Goal: Answer question/provide support: Share knowledge or assist other users

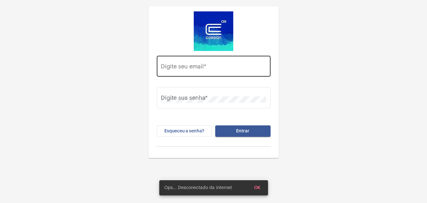
click at [200, 64] on input "Digite seu email *" at bounding box center [213, 67] width 105 height 6
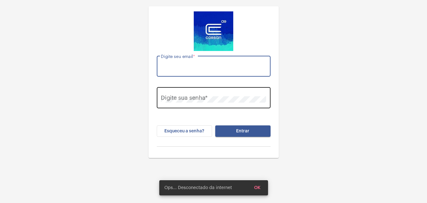
type input "[PERSON_NAME][EMAIL_ADDRESS][DOMAIN_NAME]"
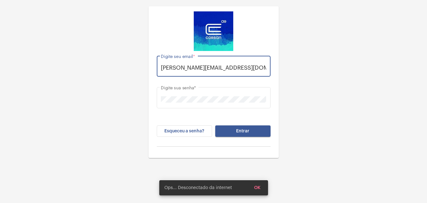
click at [242, 130] on span "Entrar" at bounding box center [242, 131] width 13 height 4
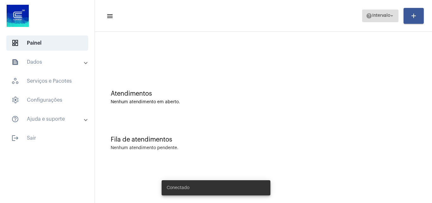
click at [387, 15] on span "Intervalo" at bounding box center [381, 16] width 18 height 4
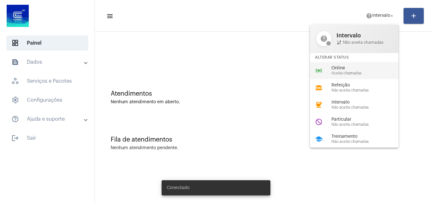
click at [335, 70] on div "Online Aceita chamadas" at bounding box center [367, 70] width 72 height 9
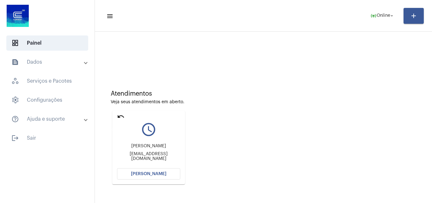
drag, startPoint x: 118, startPoint y: 115, endPoint x: 223, endPoint y: 94, distance: 107.0
click at [119, 115] on mat-icon "undo" at bounding box center [121, 117] width 8 height 8
click at [379, 19] on span "online_prediction Online arrow_drop_down" at bounding box center [382, 15] width 24 height 11
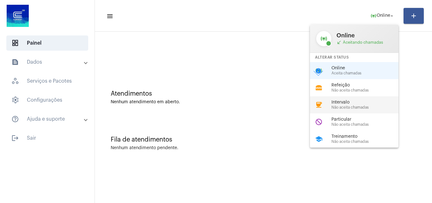
click at [340, 100] on span "Intervalo" at bounding box center [367, 102] width 72 height 5
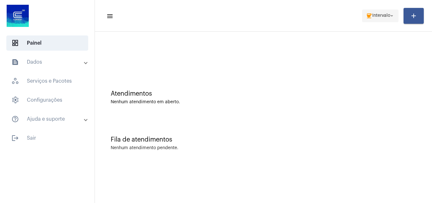
click at [382, 18] on span "coffee Intervalo arrow_drop_down" at bounding box center [380, 15] width 29 height 11
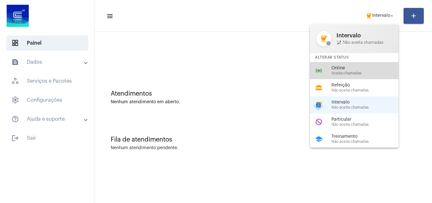
click at [345, 72] on span "Aceita chamadas" at bounding box center [367, 73] width 72 height 4
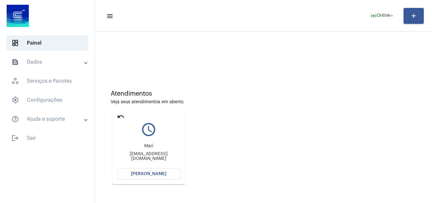
click at [121, 116] on mat-icon "undo" at bounding box center [121, 117] width 8 height 8
click at [141, 174] on span "[PERSON_NAME]" at bounding box center [148, 173] width 35 height 4
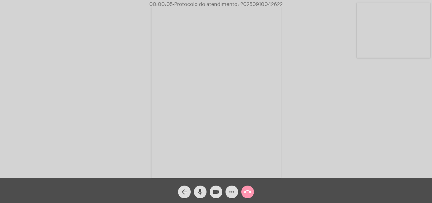
click at [407, 135] on div "Acessando Câmera e Microfone..." at bounding box center [216, 90] width 431 height 177
click at [231, 192] on mat-icon "more_horiz" at bounding box center [232, 192] width 8 height 8
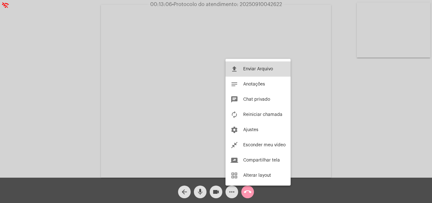
click at [252, 70] on span "Enviar Arquivo" at bounding box center [258, 69] width 30 height 4
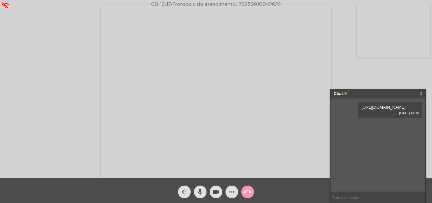
paste input "2025/3329422"
click at [341, 196] on input "2025/3329422" at bounding box center [377, 197] width 95 height 11
type input "20253329422"
click at [248, 191] on mat-icon "call_end" at bounding box center [248, 192] width 8 height 8
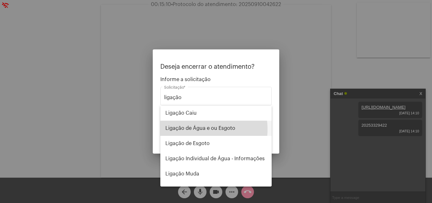
click at [201, 129] on span "Ligação de Água e ou Esgoto" at bounding box center [215, 127] width 101 height 15
type input "Ligação de Água e ou Esgoto"
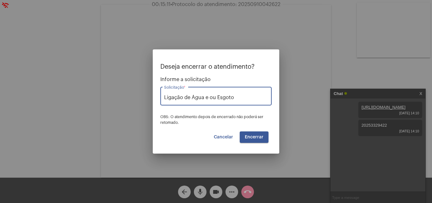
click at [252, 138] on span "Encerrar" at bounding box center [254, 137] width 19 height 4
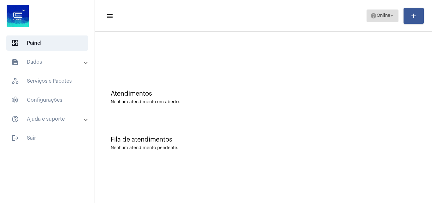
click at [378, 15] on span "Online" at bounding box center [384, 16] width 14 height 4
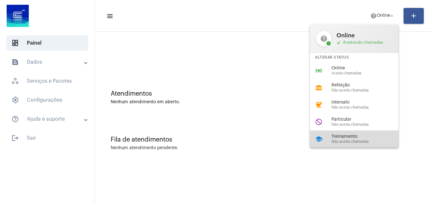
click at [349, 141] on span "Não aceita chamadas" at bounding box center [367, 141] width 72 height 4
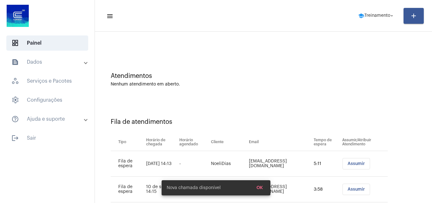
scroll to position [34, 0]
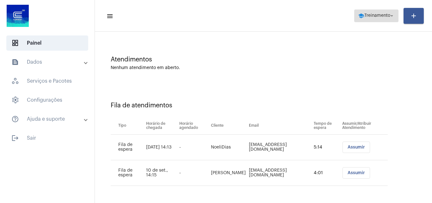
click at [365, 18] on span "Treinamento" at bounding box center [377, 16] width 26 height 4
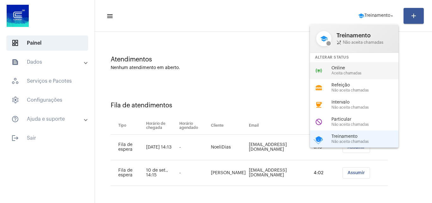
click at [343, 67] on span "Online" at bounding box center [367, 68] width 72 height 5
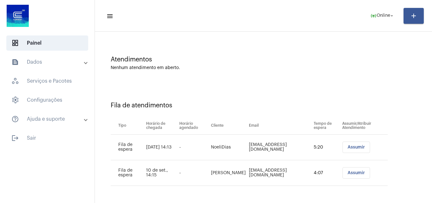
click at [353, 173] on span "Assumir" at bounding box center [355, 172] width 17 height 4
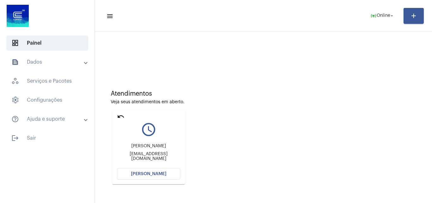
click at [148, 176] on button "[PERSON_NAME]" at bounding box center [148, 173] width 63 height 11
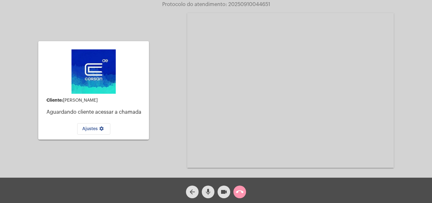
click at [242, 193] on mat-icon "call_end" at bounding box center [240, 192] width 8 height 8
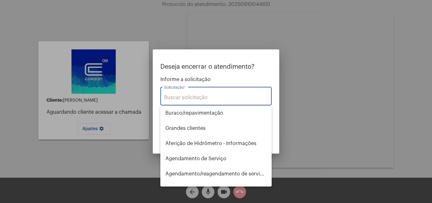
click at [189, 100] on input "Solicitação *" at bounding box center [216, 98] width 104 height 6
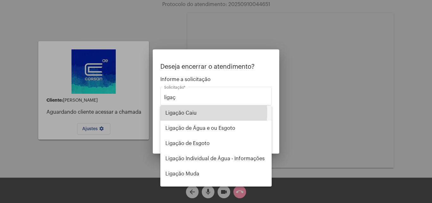
click at [177, 112] on span "Ligação Caiu" at bounding box center [215, 112] width 101 height 15
type input "Ligação Caiu"
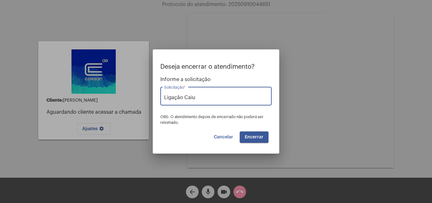
click at [255, 137] on span "Encerrar" at bounding box center [254, 137] width 19 height 4
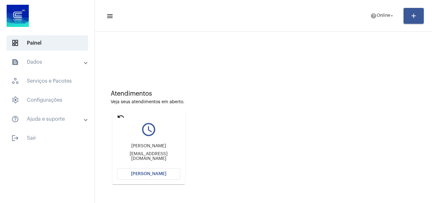
click at [144, 171] on span "[PERSON_NAME]" at bounding box center [148, 173] width 35 height 4
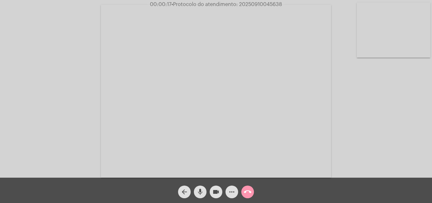
click at [376, 151] on div "Acessando Câmera e Microfone..." at bounding box center [216, 90] width 431 height 177
click at [232, 191] on mat-icon "more_horiz" at bounding box center [232, 192] width 8 height 8
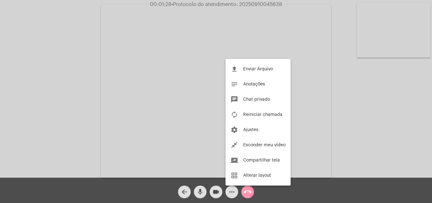
click at [252, 99] on span "Chat privado" at bounding box center [256, 99] width 27 height 4
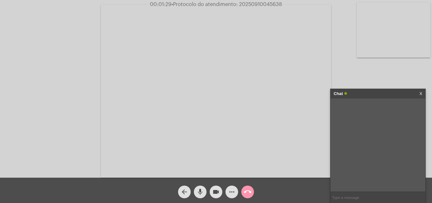
click at [362, 199] on input "text" at bounding box center [377, 197] width 95 height 11
click at [234, 189] on mat-icon "more_horiz" at bounding box center [232, 192] width 8 height 8
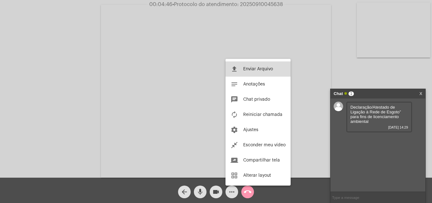
click at [258, 69] on span "Enviar Arquivo" at bounding box center [258, 69] width 30 height 4
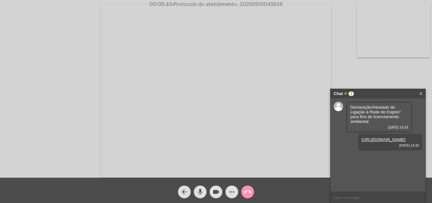
click at [246, 192] on mat-icon "call_end" at bounding box center [248, 192] width 8 height 8
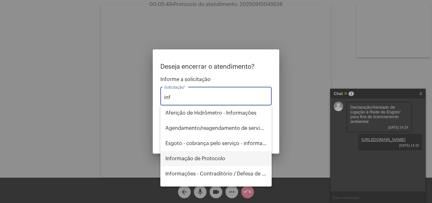
click at [206, 157] on span "Informação de Protocolo" at bounding box center [215, 158] width 101 height 15
type input "Informação de Protocolo"
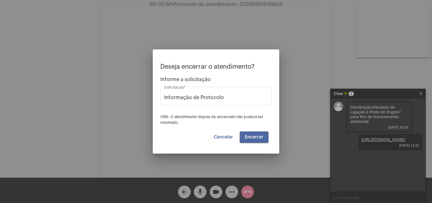
click at [253, 132] on button "Encerrar" at bounding box center [254, 136] width 29 height 11
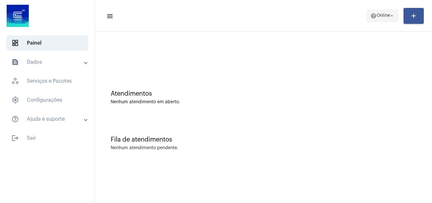
drag, startPoint x: 380, startPoint y: 13, endPoint x: 380, endPoint y: 17, distance: 3.8
click at [380, 16] on span "help Online arrow_drop_down" at bounding box center [382, 15] width 24 height 11
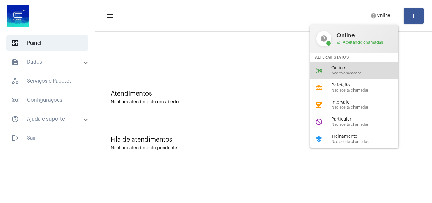
click at [344, 67] on span "Online" at bounding box center [367, 68] width 72 height 5
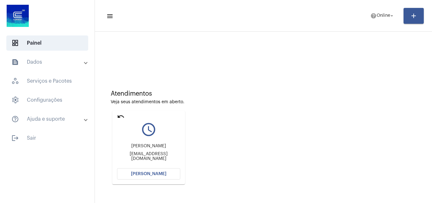
drag, startPoint x: 132, startPoint y: 180, endPoint x: 134, endPoint y: 172, distance: 8.5
click at [132, 180] on mat-card "undo query_builder ANDREA andreapcverdi@gmail.com Abrir Chamada" at bounding box center [148, 147] width 73 height 73
click at [134, 172] on span "[PERSON_NAME]" at bounding box center [148, 173] width 35 height 4
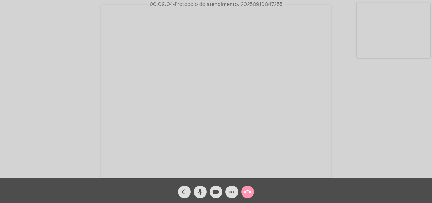
click at [231, 190] on mat-icon "more_horiz" at bounding box center [232, 192] width 8 height 8
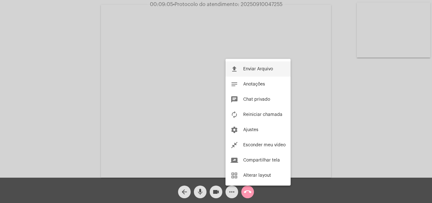
click at [248, 65] on button "file_upload Enviar Arquivo" at bounding box center [257, 68] width 65 height 15
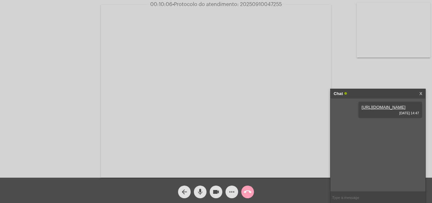
click at [244, 191] on mat-icon "call_end" at bounding box center [248, 192] width 8 height 8
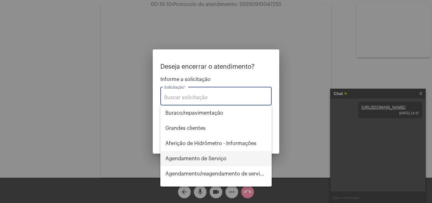
click at [204, 159] on span "Agendamento de Serviço" at bounding box center [215, 158] width 101 height 15
type input "Agendamento de Serviço"
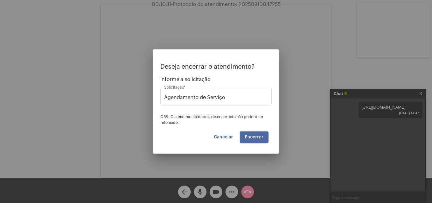
drag, startPoint x: 259, startPoint y: 135, endPoint x: 258, endPoint y: 138, distance: 3.3
click at [259, 136] on span "Encerrar" at bounding box center [254, 137] width 19 height 4
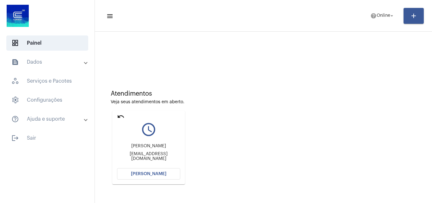
click at [142, 172] on span "[PERSON_NAME]" at bounding box center [148, 173] width 35 height 4
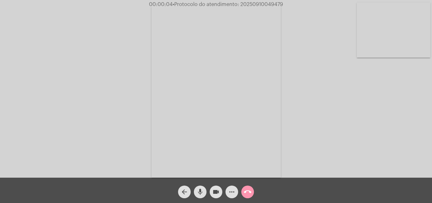
click at [403, 140] on div "Acessando Câmera e Microfone..." at bounding box center [216, 90] width 431 height 177
click at [248, 192] on mat-icon "call_end" at bounding box center [248, 192] width 8 height 8
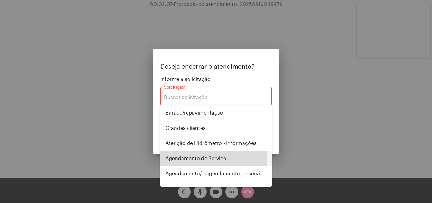
click at [200, 159] on span "Agendamento de Serviço" at bounding box center [215, 158] width 101 height 15
type input "Agendamento de Serviço"
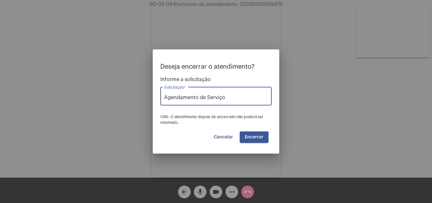
click at [244, 139] on button "Encerrar" at bounding box center [254, 136] width 29 height 11
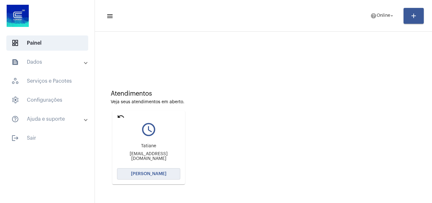
click at [148, 173] on span "[PERSON_NAME]" at bounding box center [148, 173] width 35 height 4
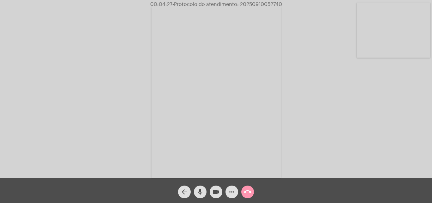
click at [201, 192] on mat-icon "mic" at bounding box center [200, 192] width 8 height 8
click at [212, 189] on mat-icon "videocam" at bounding box center [216, 192] width 8 height 8
click at [200, 186] on span "mic_off" at bounding box center [200, 191] width 8 height 13
click at [199, 190] on mat-icon "mic" at bounding box center [200, 192] width 8 height 8
click at [196, 190] on button "mic_off" at bounding box center [200, 191] width 13 height 13
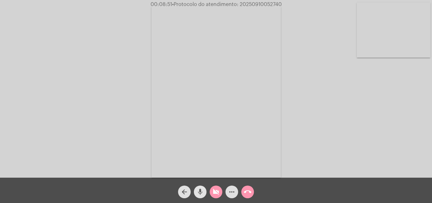
click at [210, 191] on button "videocam_off" at bounding box center [216, 191] width 13 height 13
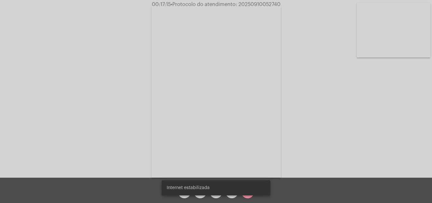
click at [233, 194] on snack-bar-container "Internet estabilizada" at bounding box center [216, 187] width 109 height 15
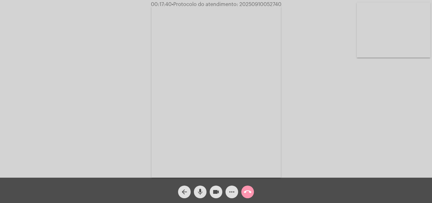
click at [232, 189] on mat-icon "more_horiz" at bounding box center [232, 192] width 8 height 8
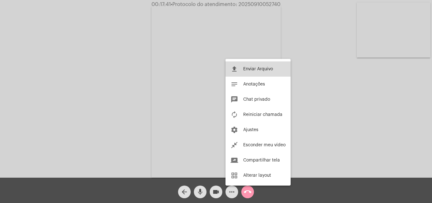
click at [255, 66] on button "file_upload Enviar Arquivo" at bounding box center [257, 68] width 65 height 15
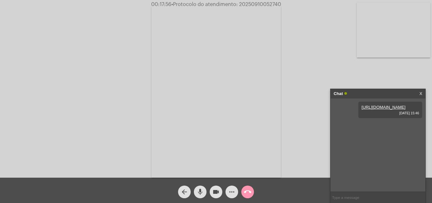
paste input "2025/3055478"
click at [341, 196] on input "2025/3055478" at bounding box center [377, 197] width 95 height 11
type input "20253055478"
click at [246, 191] on mat-icon "call_end" at bounding box center [248, 192] width 8 height 8
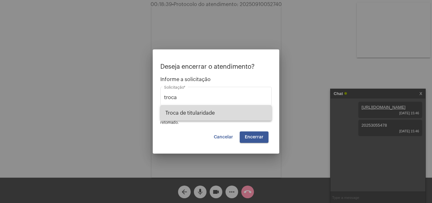
click at [178, 111] on span "Troca de titularidade" at bounding box center [215, 112] width 101 height 15
type input "Troca de titularidade"
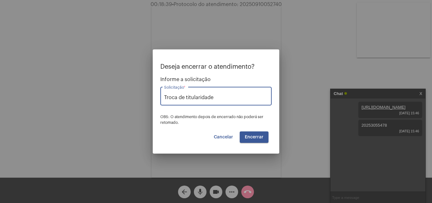
click at [258, 136] on span "Encerrar" at bounding box center [254, 137] width 19 height 4
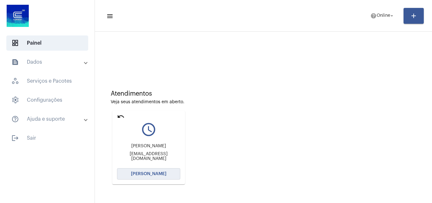
click at [141, 172] on span "[PERSON_NAME]" at bounding box center [148, 173] width 35 height 4
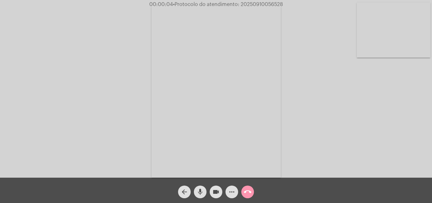
click at [392, 128] on div "Acessando Câmera e Microfone..." at bounding box center [216, 90] width 431 height 177
click at [200, 191] on mat-icon "mic" at bounding box center [200, 192] width 8 height 8
click at [211, 192] on button "videocam" at bounding box center [216, 191] width 13 height 13
click at [199, 191] on mat-icon "mic_off" at bounding box center [200, 192] width 8 height 8
click at [199, 190] on mat-icon "mic" at bounding box center [200, 192] width 8 height 8
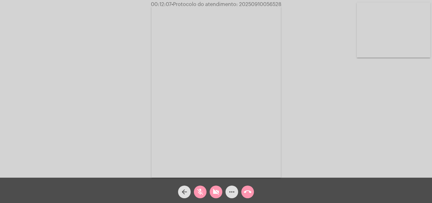
click at [196, 188] on mat-icon "mic_off" at bounding box center [200, 192] width 8 height 8
click at [213, 191] on mat-icon "videocam_off" at bounding box center [216, 192] width 8 height 8
click at [231, 192] on mat-icon "more_horiz" at bounding box center [232, 192] width 8 height 8
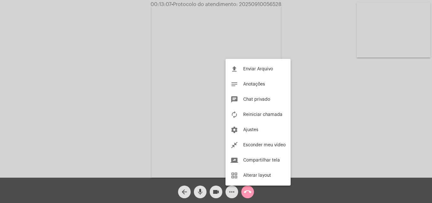
click at [245, 191] on div at bounding box center [216, 101] width 432 height 203
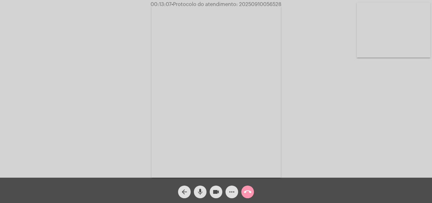
click at [247, 191] on mat-icon "call_end" at bounding box center [248, 192] width 8 height 8
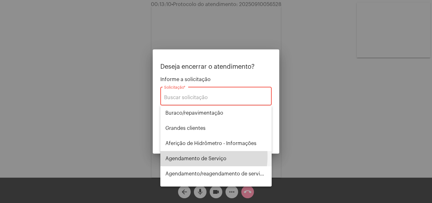
click at [190, 156] on span "Agendamento de Serviço" at bounding box center [215, 158] width 101 height 15
type input "Agendamento de Serviço"
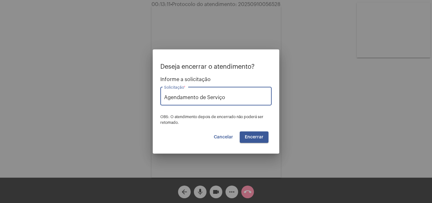
click at [249, 138] on span "Encerrar" at bounding box center [254, 137] width 19 height 4
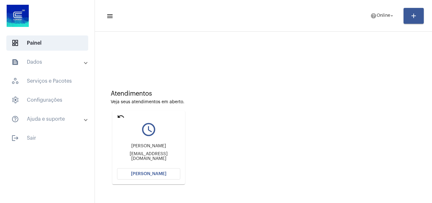
click at [147, 171] on button "[PERSON_NAME]" at bounding box center [148, 173] width 63 height 11
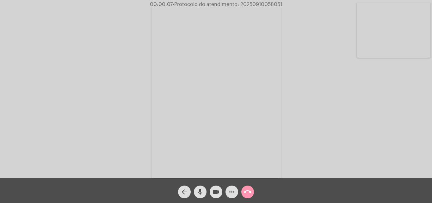
click at [409, 150] on div "Acessando Câmera e Microfone..." at bounding box center [216, 90] width 431 height 177
click at [198, 190] on mat-icon "mic" at bounding box center [200, 192] width 8 height 8
click at [214, 194] on mat-icon "videocam" at bounding box center [216, 192] width 8 height 8
click at [199, 189] on mat-icon "mic_off" at bounding box center [200, 192] width 8 height 8
click at [212, 189] on mat-icon "videocam_off" at bounding box center [216, 192] width 8 height 8
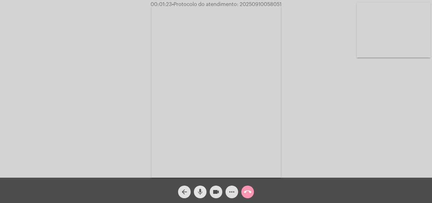
click at [199, 192] on mat-icon "mic" at bounding box center [200, 192] width 8 height 8
click at [218, 193] on mat-icon "videocam" at bounding box center [216, 192] width 8 height 8
click at [201, 190] on mat-icon "mic_off" at bounding box center [200, 192] width 8 height 8
click at [211, 190] on button "videocam_off" at bounding box center [216, 191] width 13 height 13
drag, startPoint x: 239, startPoint y: 5, endPoint x: 281, endPoint y: 4, distance: 42.1
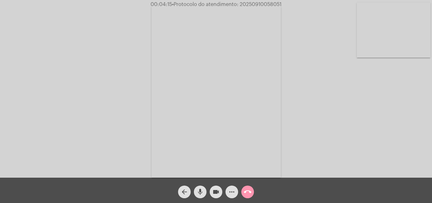
click at [281, 4] on span "• Protocolo do atendimento: 20250910058051" at bounding box center [226, 4] width 109 height 5
click at [248, 191] on mat-icon "call_end" at bounding box center [248, 192] width 8 height 8
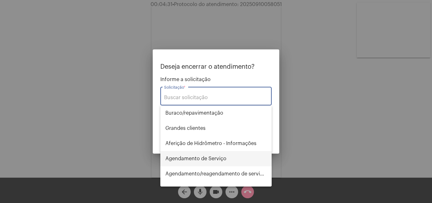
click at [199, 158] on span "Agendamento de Serviço" at bounding box center [215, 158] width 101 height 15
type input "Agendamento de Serviço"
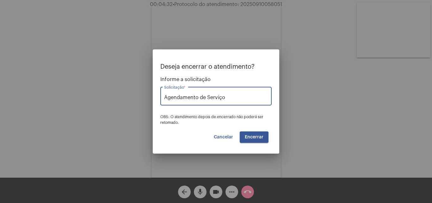
click at [258, 137] on span "Encerrar" at bounding box center [254, 137] width 19 height 4
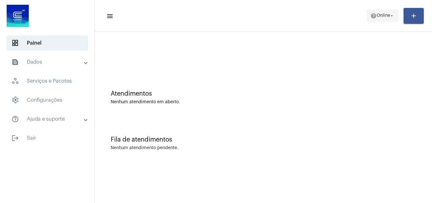
click at [370, 18] on mat-icon "help" at bounding box center [373, 16] width 6 height 6
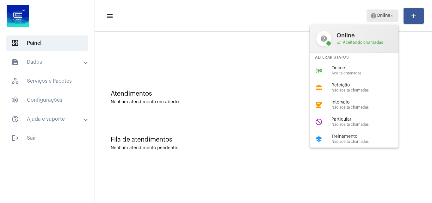
click at [345, 138] on div "help Online call_received Aceitando chamadas Alterar Status online_prediction O…" at bounding box center [354, 84] width 89 height 125
click at [283, 119] on div at bounding box center [216, 101] width 432 height 203
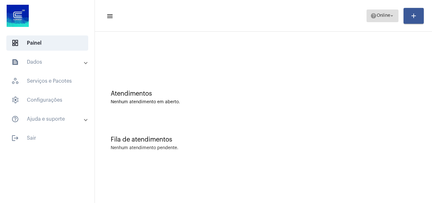
click at [377, 14] on span "Online" at bounding box center [384, 16] width 14 height 4
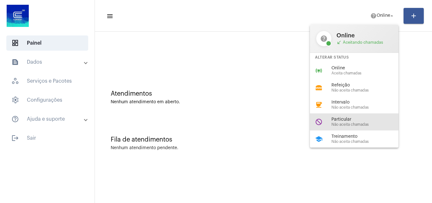
drag, startPoint x: 347, startPoint y: 118, endPoint x: 267, endPoint y: 5, distance: 138.1
click at [346, 118] on span "Particular" at bounding box center [367, 119] width 72 height 5
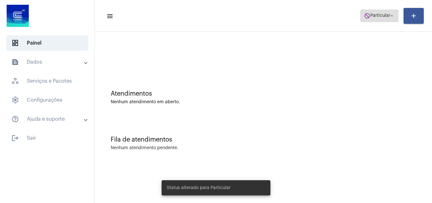
click at [383, 15] on span "Particular" at bounding box center [380, 16] width 20 height 4
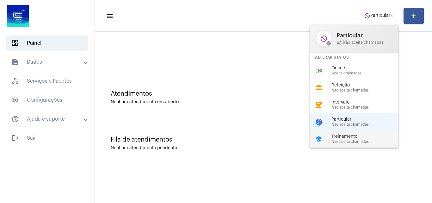
click at [341, 137] on span "Treinamento" at bounding box center [367, 136] width 72 height 5
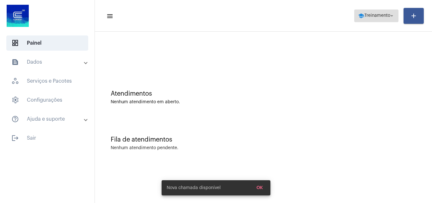
click at [376, 12] on span "school Treinamento arrow_drop_down" at bounding box center [376, 15] width 37 height 11
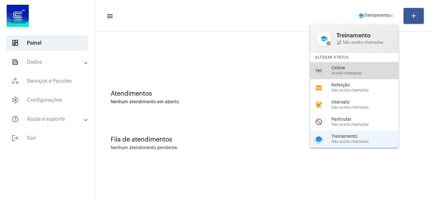
click at [344, 68] on span "Online" at bounding box center [367, 68] width 72 height 5
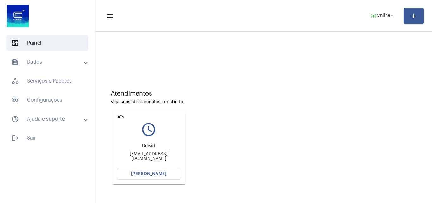
click at [117, 114] on mat-icon "undo" at bounding box center [121, 117] width 8 height 8
click at [390, 17] on mat-icon "arrow_drop_down" at bounding box center [392, 16] width 6 height 6
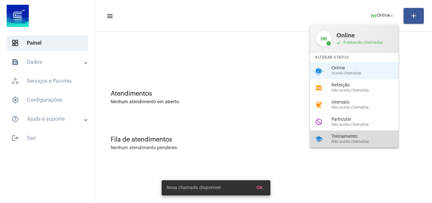
click at [345, 135] on span "Treinamento" at bounding box center [367, 136] width 72 height 5
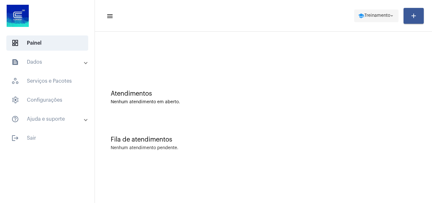
click at [378, 14] on span "Treinamento" at bounding box center [377, 16] width 26 height 4
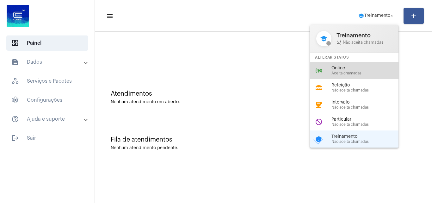
click at [345, 68] on span "Online" at bounding box center [367, 68] width 72 height 5
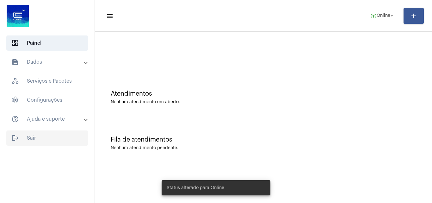
click at [35, 134] on span "logout Sair" at bounding box center [47, 137] width 82 height 15
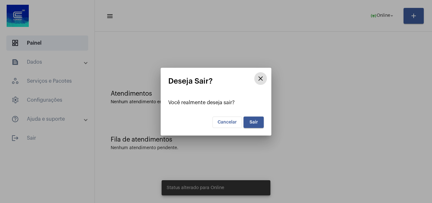
click at [257, 125] on button "Sair" at bounding box center [253, 121] width 20 height 11
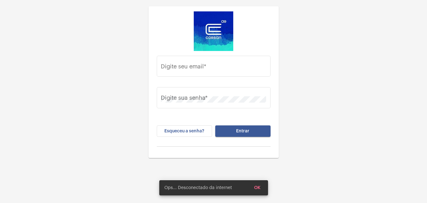
type input "[PERSON_NAME][EMAIL_ADDRESS][DOMAIN_NAME]"
